Goal: Information Seeking & Learning: Check status

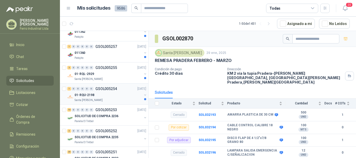
scroll to position [78, 0]
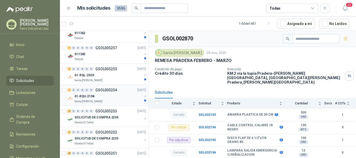
click at [121, 92] on div "1 0 0 0 0 0 GSOL005254 [DATE]" at bounding box center [107, 90] width 80 height 6
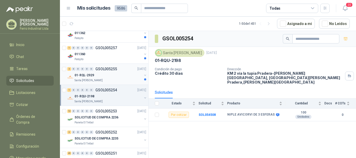
click at [117, 76] on div "01-RQL-2929" at bounding box center [107, 75] width 67 height 6
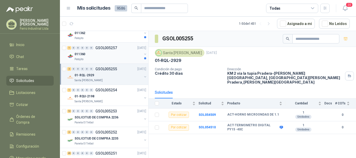
click at [110, 58] on div "Patojito" at bounding box center [107, 59] width 67 height 4
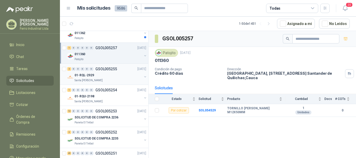
scroll to position [26, 0]
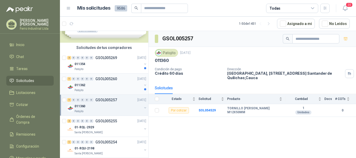
click at [109, 82] on div "1 0 0 0 0 0 GSOL005260 [DATE]" at bounding box center [107, 79] width 80 height 6
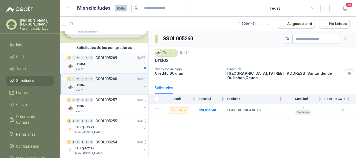
click at [105, 61] on div "011354" at bounding box center [107, 64] width 67 height 6
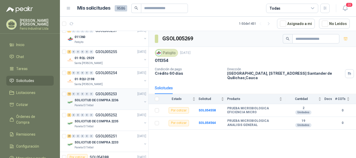
scroll to position [104, 0]
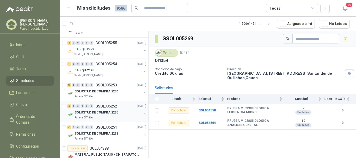
click at [95, 114] on p "SOLICITUD DE COMPRA 2235" at bounding box center [96, 112] width 44 height 5
click at [92, 96] on p "Panela El Trébol" at bounding box center [83, 97] width 19 height 4
